Goal: Find contact information

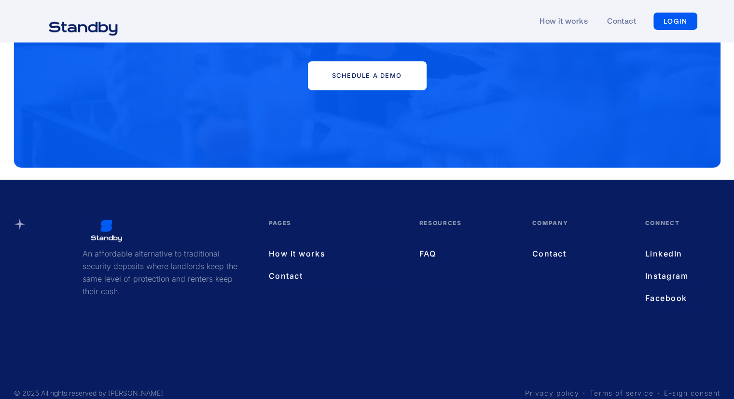
scroll to position [3451, 0]
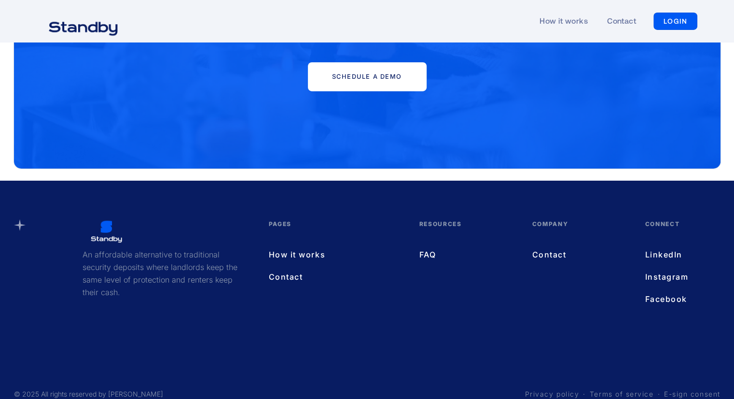
click at [555, 249] on link "Contact" at bounding box center [579, 254] width 94 height 13
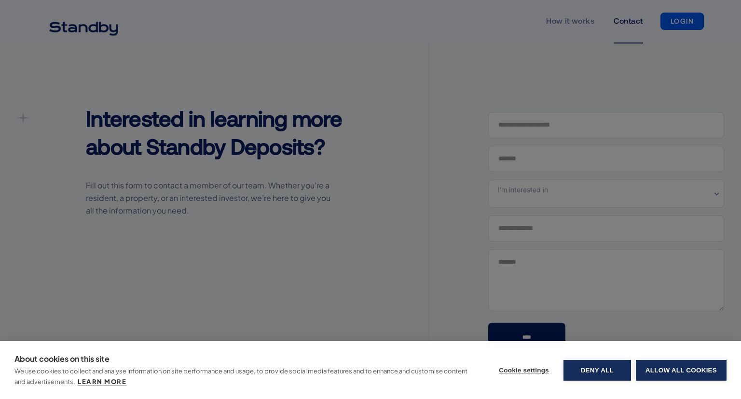
click at [348, 176] on div "About cookies on this site We use cookies to collect and analyse information on…" at bounding box center [370, 199] width 741 height 399
